Goal: Task Accomplishment & Management: Manage account settings

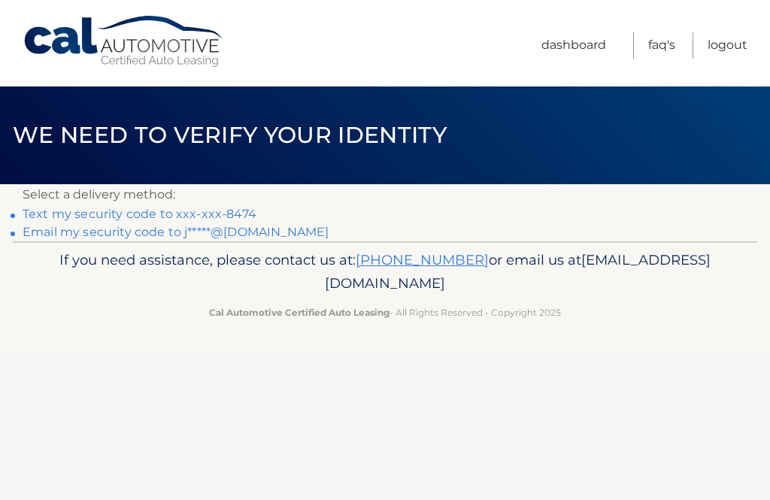
click at [250, 204] on p "Select a delivery method:" at bounding box center [385, 194] width 725 height 21
click at [192, 208] on link "Text my security code to xxx-xxx-8474" at bounding box center [140, 214] width 234 height 14
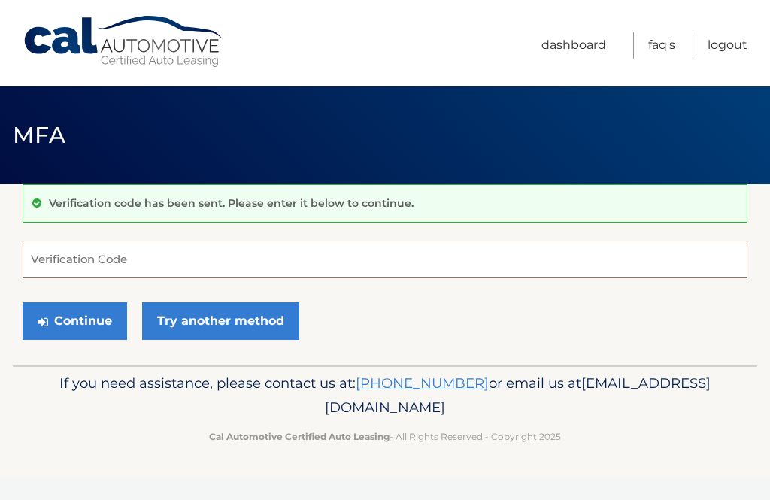
click at [122, 257] on input "Verification Code" at bounding box center [385, 260] width 725 height 38
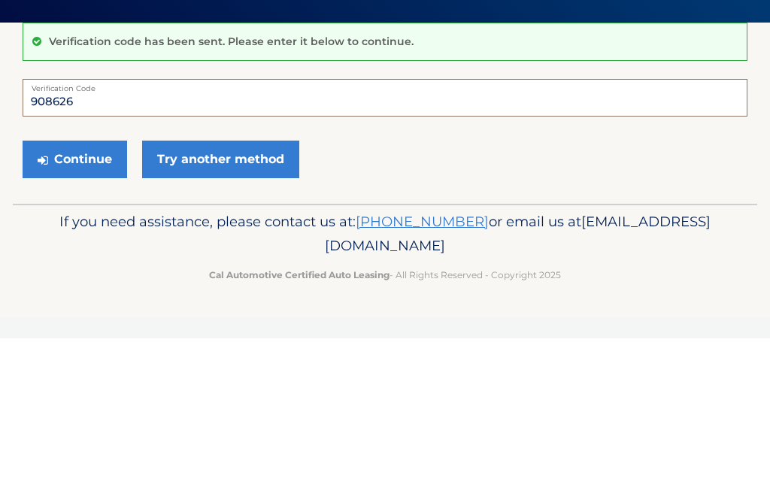
type input "908626"
click at [91, 302] on button "Continue" at bounding box center [75, 321] width 104 height 38
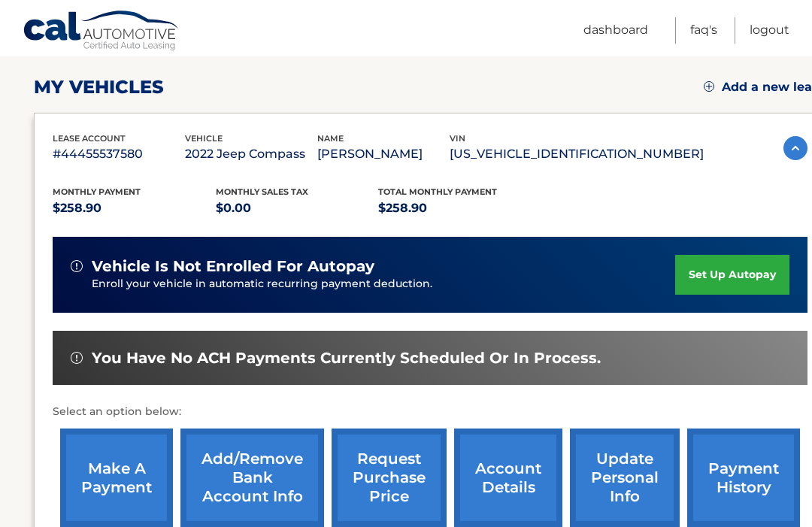
scroll to position [198, 0]
click at [118, 474] on link "make a payment" at bounding box center [116, 477] width 113 height 98
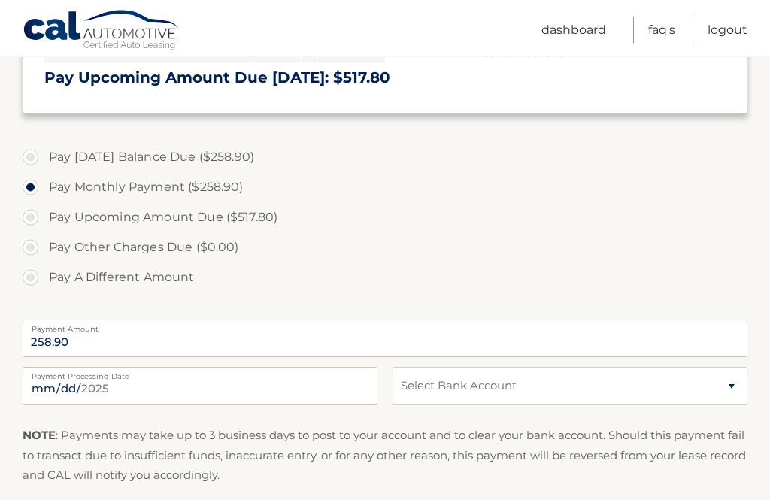
scroll to position [443, 0]
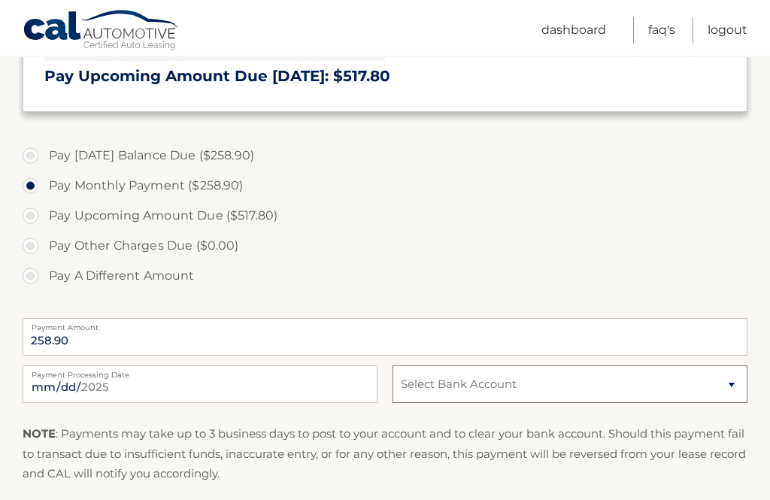
click at [732, 376] on select "Select Bank Account Checking KEY BANK *****6866 Checking KEY BANK *****4475" at bounding box center [569, 385] width 355 height 38
select select "N2Y3NGM3YzctNWE1Zi00ZmEwLWI1OGUtYzNmOWQ0NjNmMTVj"
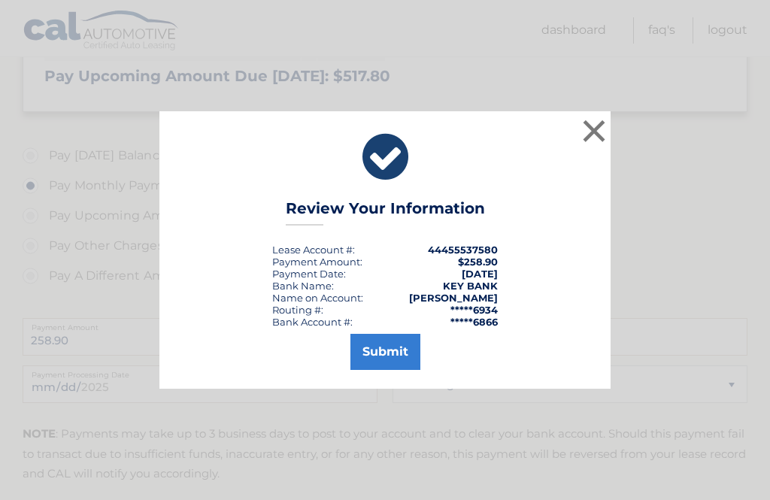
click at [395, 370] on button "Submit" at bounding box center [385, 352] width 70 height 36
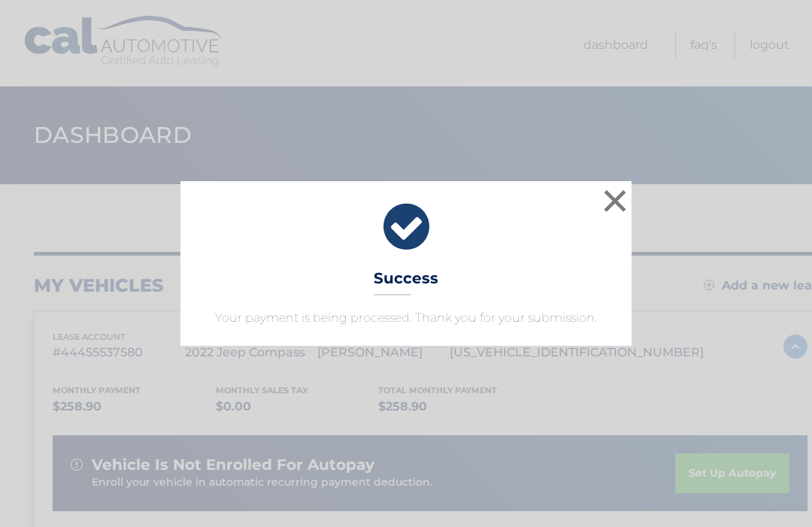
scroll to position [5, 0]
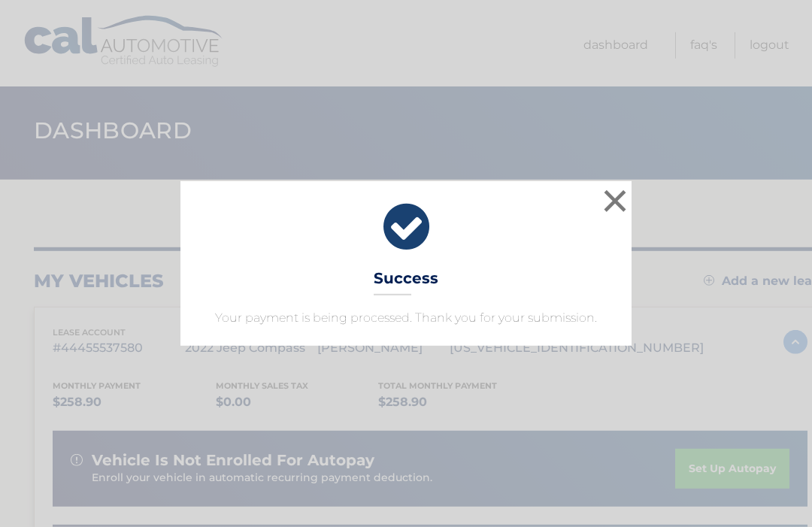
click at [612, 210] on button "×" at bounding box center [615, 201] width 30 height 30
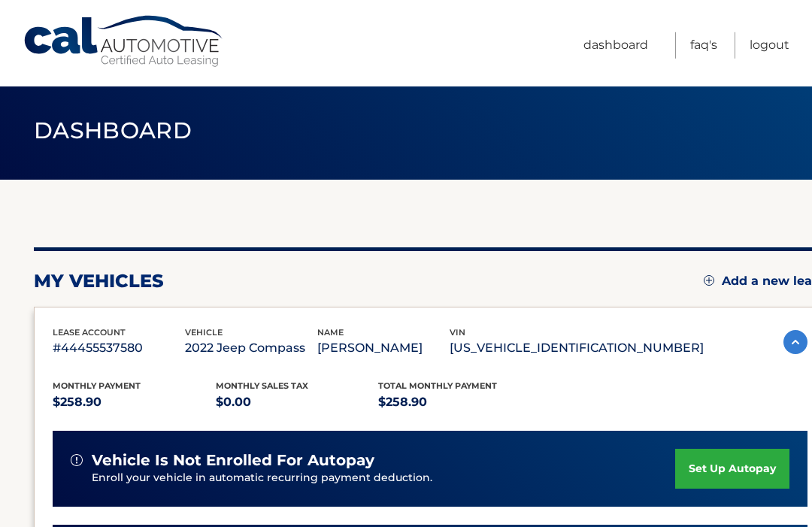
click at [774, 49] on link "Logout" at bounding box center [769, 45] width 40 height 26
